Goal: Information Seeking & Learning: Learn about a topic

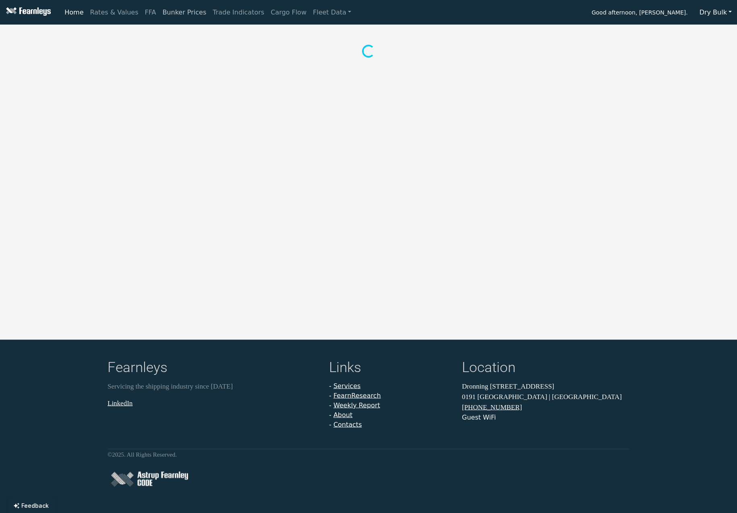
click at [170, 12] on link "Bunker Prices" at bounding box center [184, 12] width 50 height 16
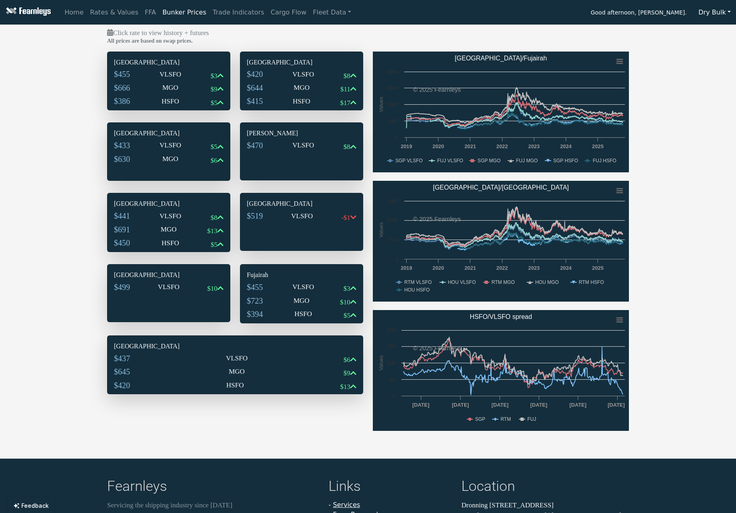
click at [23, 213] on div "Click rate to view history + futures All prices are based on swap prices. [GEOG…" at bounding box center [368, 234] width 736 height 412
click at [725, 156] on div "Click rate to view history + futures All prices are based on swap prices. [GEOG…" at bounding box center [368, 234] width 736 height 412
click at [712, 156] on div "Click rate to view history + futures All prices are based on swap prices. [GEOG…" at bounding box center [368, 234] width 736 height 412
click at [655, 113] on div "Click rate to view history + futures All prices are based on swap prices. [GEOG…" at bounding box center [368, 234] width 736 height 412
click at [675, 62] on div "Click rate to view history + futures All prices are based on swap prices. [GEOG…" at bounding box center [368, 234] width 736 height 412
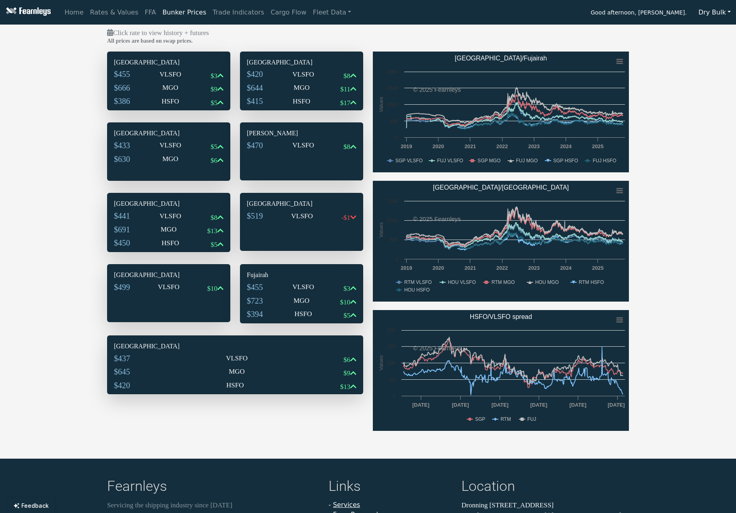
click at [675, 63] on div "Click rate to view history + futures All prices are based on swap prices. [GEOG…" at bounding box center [368, 234] width 736 height 412
